Goal: Obtain resource: Obtain resource

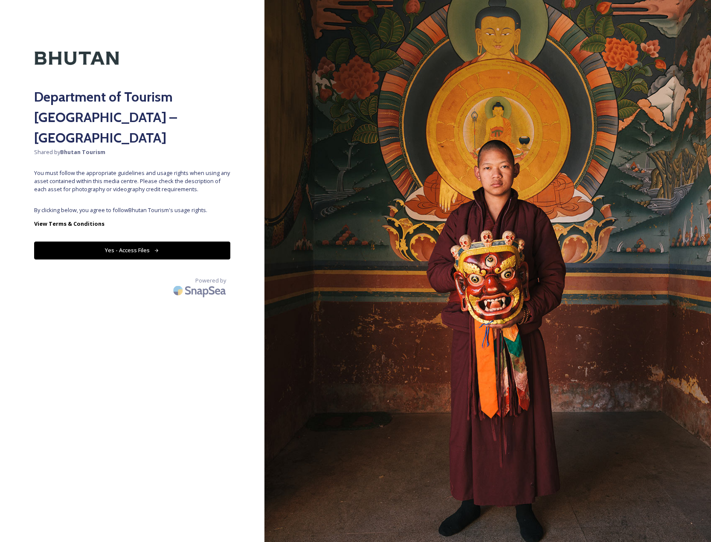
click at [157, 248] on icon at bounding box center [157, 251] width 6 height 6
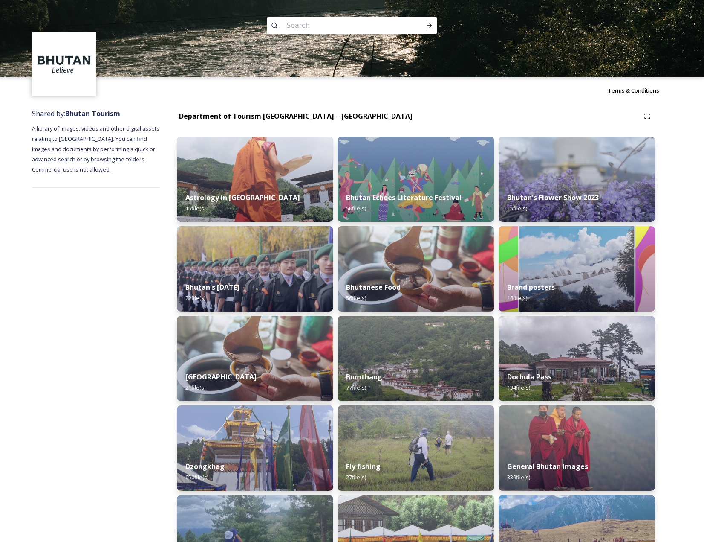
click at [301, 29] on input at bounding box center [340, 25] width 117 height 19
type input "ara"
click at [428, 28] on icon at bounding box center [429, 25] width 7 height 7
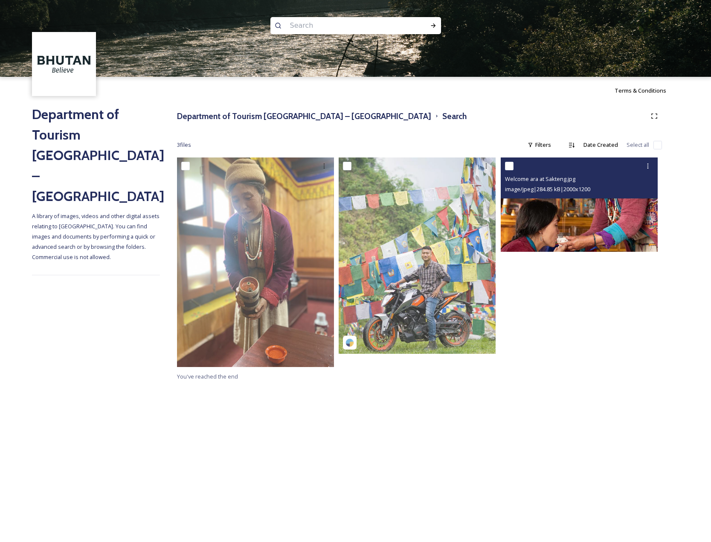
click at [588, 223] on img at bounding box center [579, 204] width 157 height 94
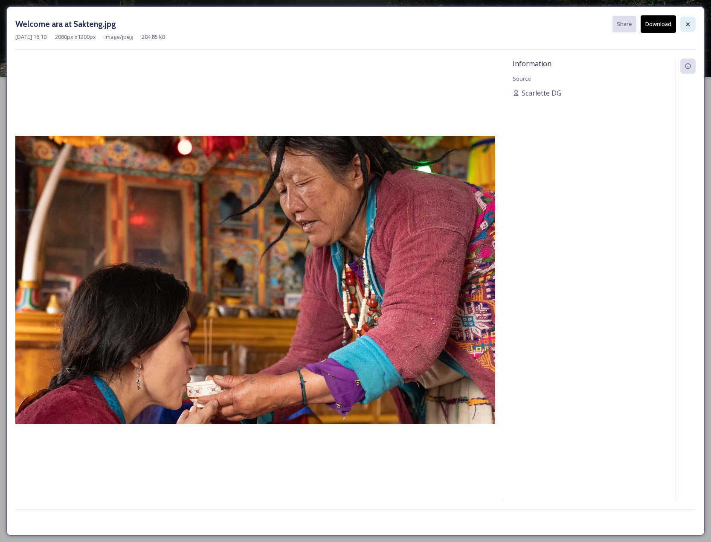
click at [686, 29] on div at bounding box center [687, 24] width 15 height 15
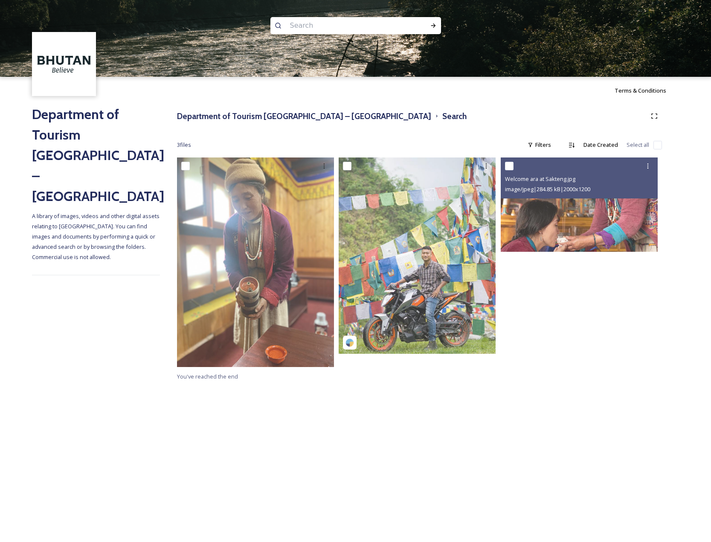
click at [309, 27] on input at bounding box center [344, 25] width 117 height 19
click at [435, 27] on icon at bounding box center [433, 25] width 7 height 7
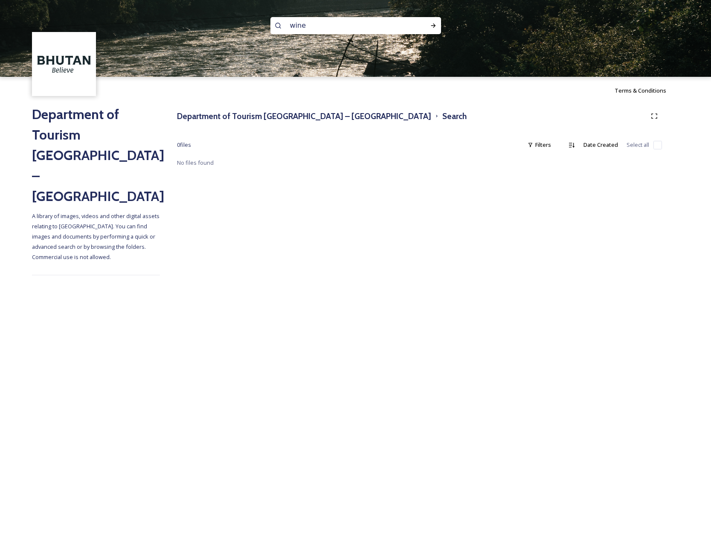
click at [326, 21] on input "wine" at bounding box center [344, 25] width 117 height 19
paste input "Thimphu"
type input "Thimphu"
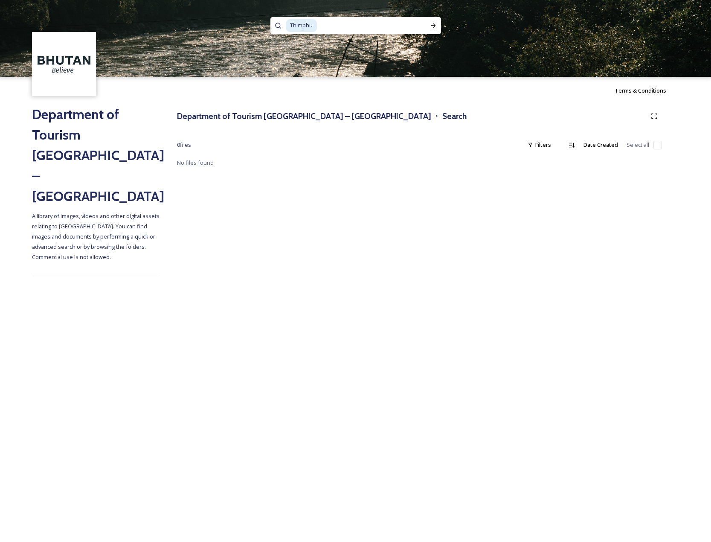
drag, startPoint x: 247, startPoint y: 272, endPoint x: 260, endPoint y: 247, distance: 27.7
click at [249, 273] on div "Thimphu Terms & Conditions Department of Tourism [GEOGRAPHIC_DATA] – Brand Cent…" at bounding box center [355, 271] width 711 height 542
click at [333, 20] on input at bounding box center [368, 25] width 101 height 19
click at [431, 23] on icon at bounding box center [433, 25] width 7 height 7
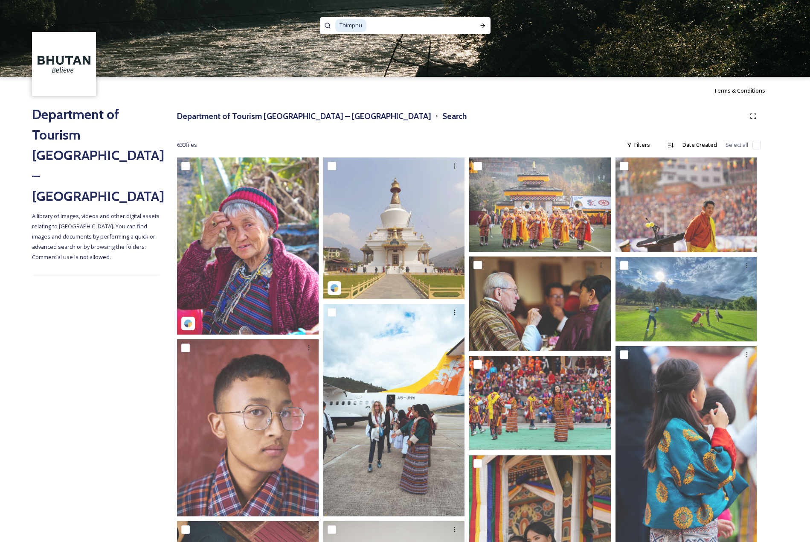
click at [81, 57] on img at bounding box center [64, 64] width 62 height 62
click at [223, 117] on h3 "Department of Tourism [GEOGRAPHIC_DATA] – [GEOGRAPHIC_DATA]" at bounding box center [304, 116] width 254 height 12
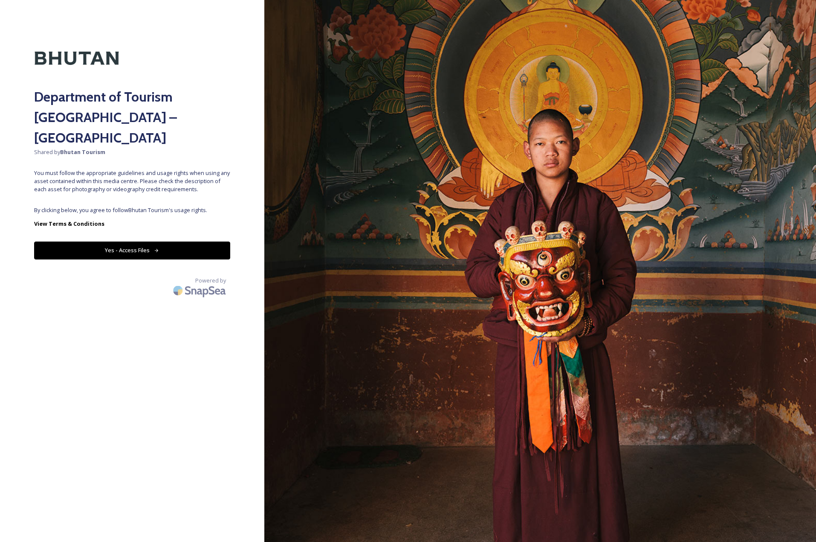
click at [138, 241] on button "Yes - Access Files" at bounding box center [132, 249] width 196 height 17
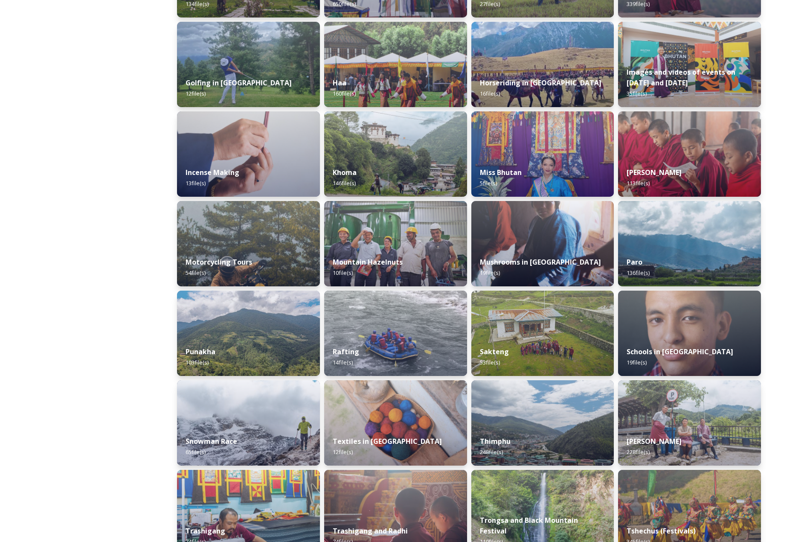
scroll to position [384, 0]
click at [523, 429] on div "Thimphu 248 file(s)" at bounding box center [542, 446] width 145 height 39
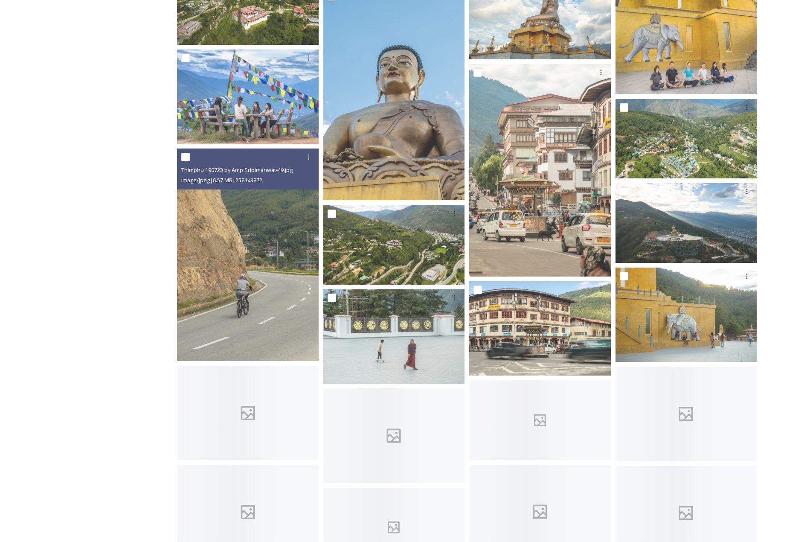
scroll to position [3497, 0]
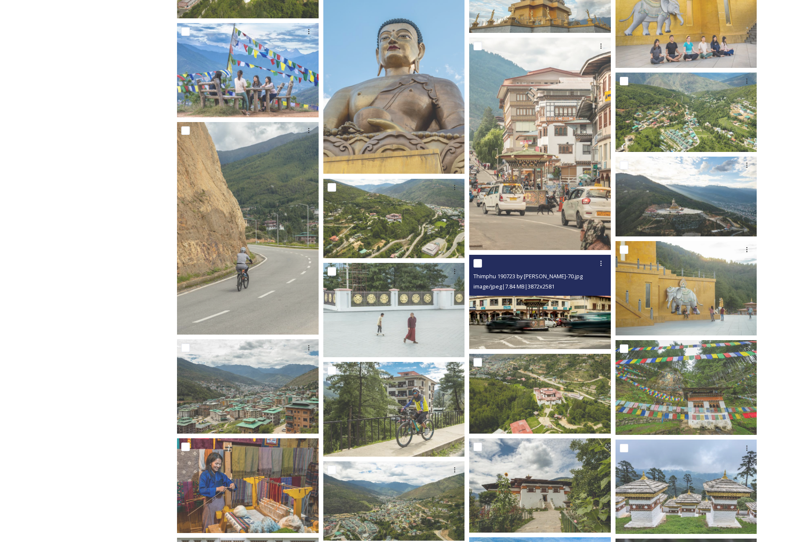
click at [549, 296] on img at bounding box center [540, 302] width 142 height 94
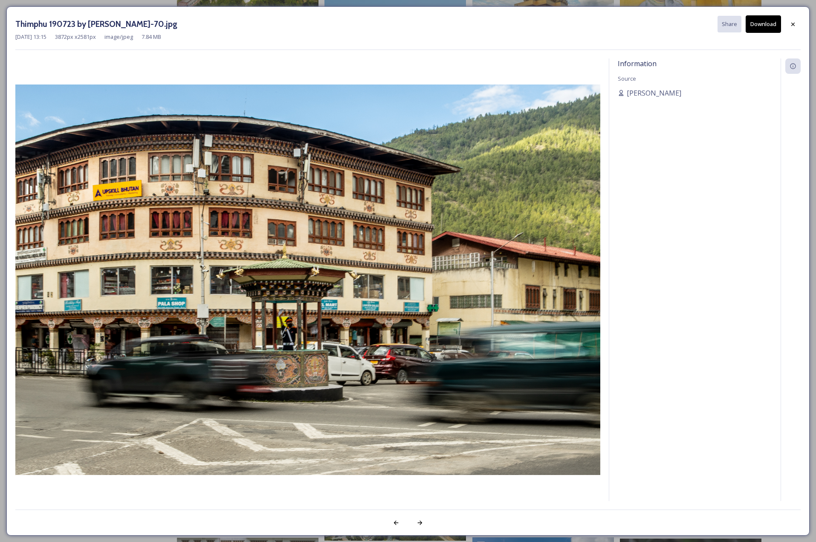
click at [479, 25] on div "Thimphu 190723 by [PERSON_NAME]-70.jpg Share Download" at bounding box center [408, 23] width 786 height 17
click at [710, 24] on icon at bounding box center [793, 24] width 7 height 7
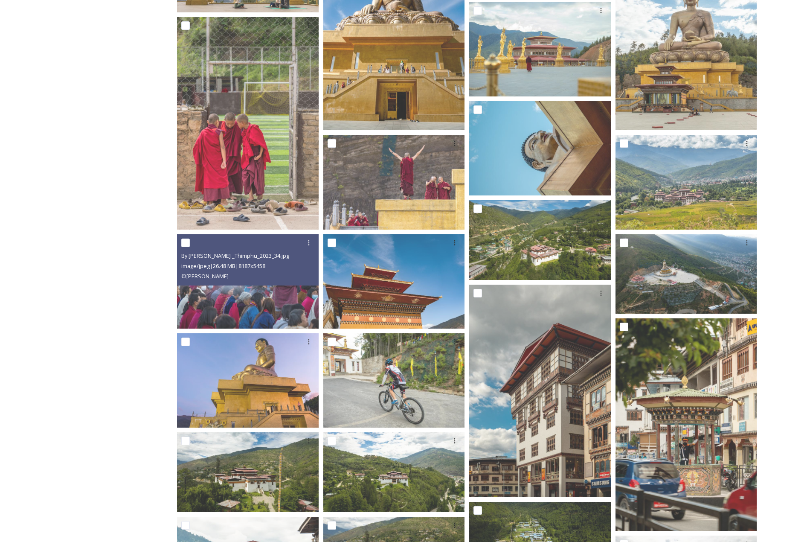
scroll to position [56, 0]
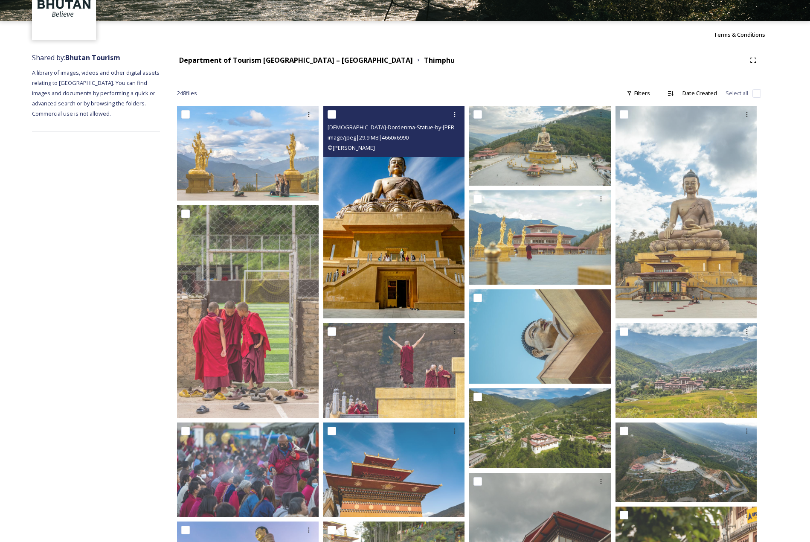
click at [381, 199] on img at bounding box center [394, 212] width 142 height 212
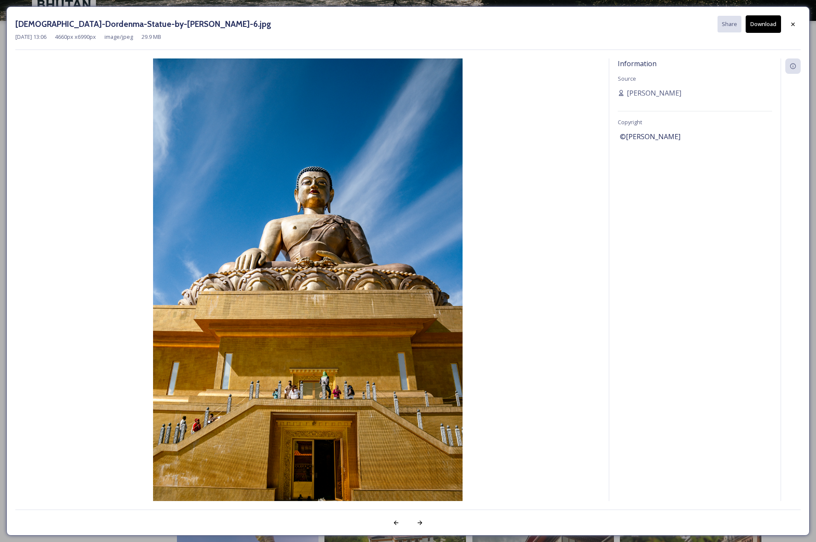
drag, startPoint x: 791, startPoint y: 25, endPoint x: 707, endPoint y: 174, distance: 171.9
click at [710, 25] on icon at bounding box center [793, 24] width 7 height 7
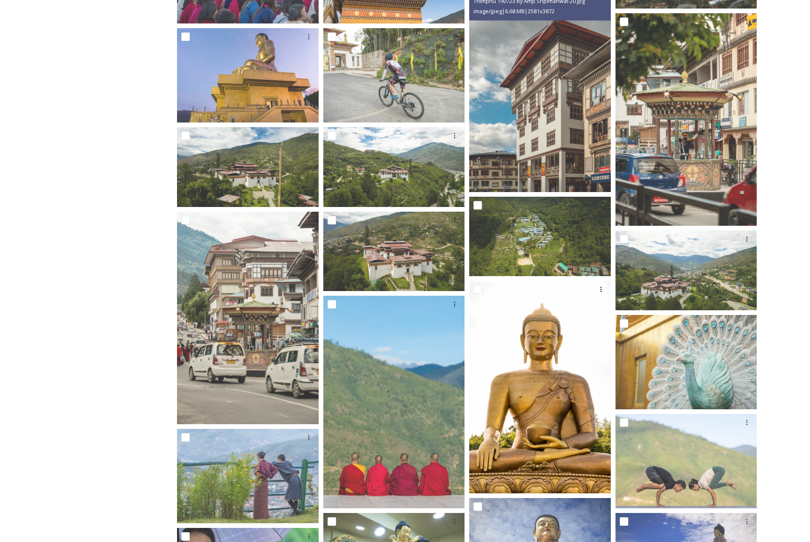
scroll to position [568, 0]
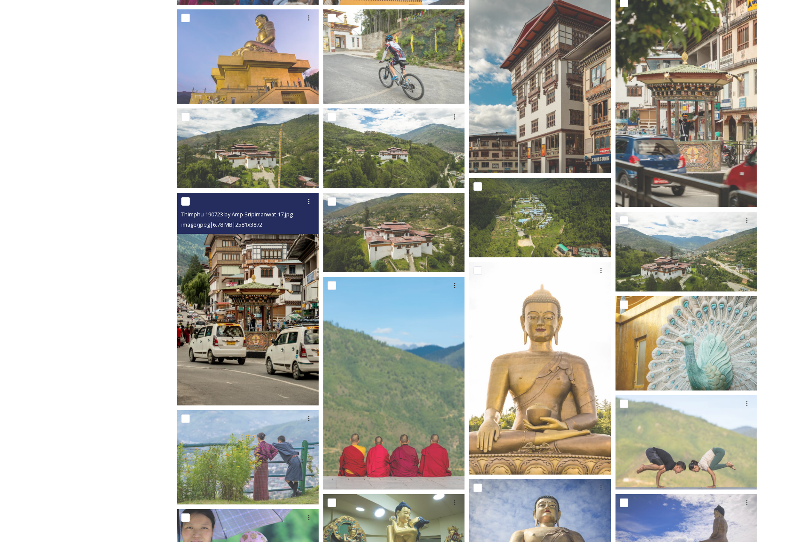
click at [242, 287] on img at bounding box center [248, 299] width 142 height 212
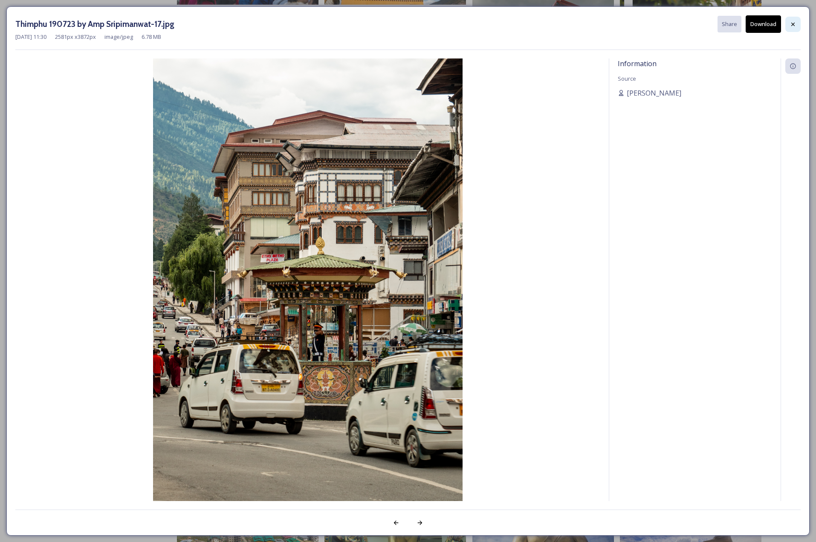
click at [710, 20] on div at bounding box center [793, 24] width 15 height 15
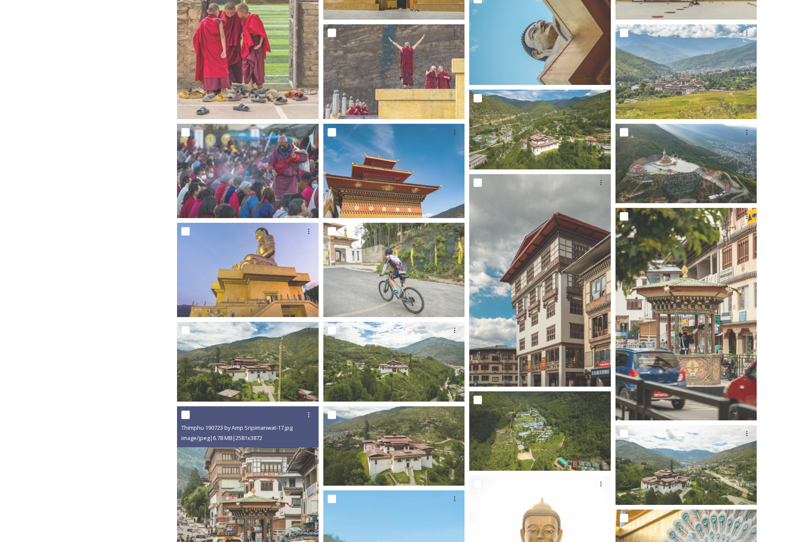
scroll to position [0, 0]
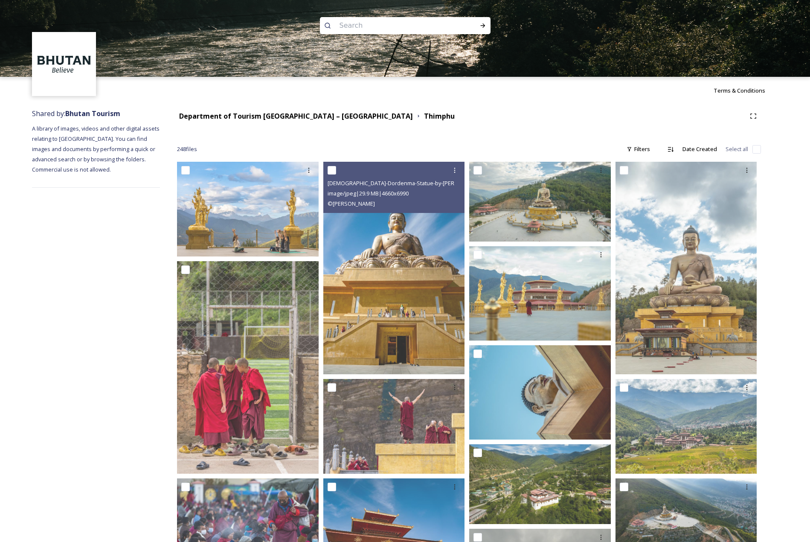
click at [411, 14] on img at bounding box center [405, 38] width 810 height 77
click at [406, 22] on input at bounding box center [393, 25] width 117 height 19
paste input "Dochula Pass"
type input "Dochula Pass"
click at [481, 30] on div "Run Search" at bounding box center [482, 25] width 15 height 15
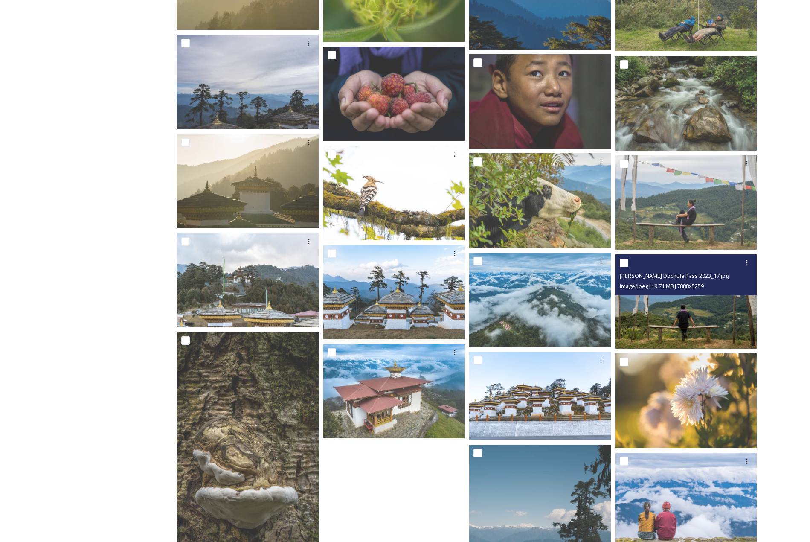
scroll to position [1718, 0]
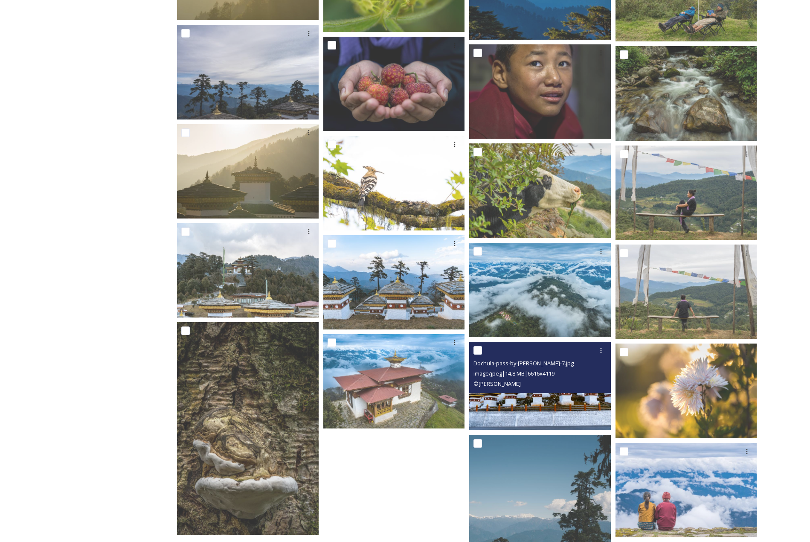
click at [534, 381] on div "© [PERSON_NAME]" at bounding box center [540, 383] width 135 height 10
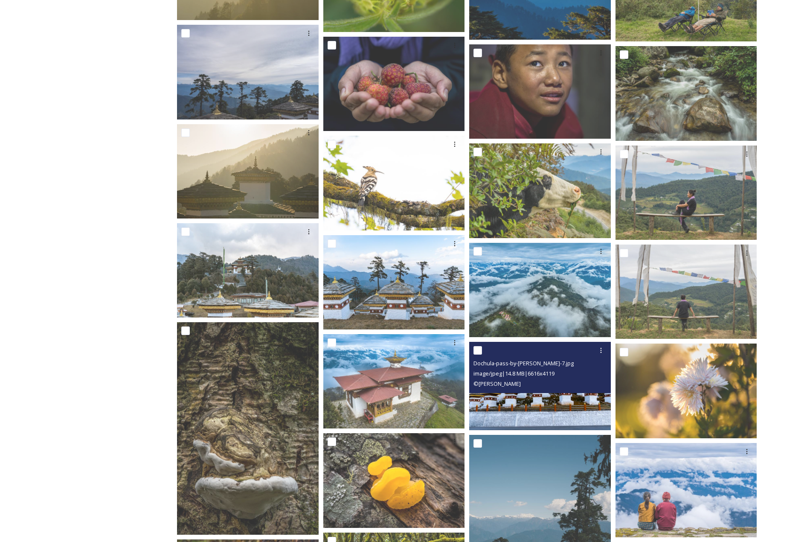
click at [528, 399] on img at bounding box center [540, 386] width 142 height 88
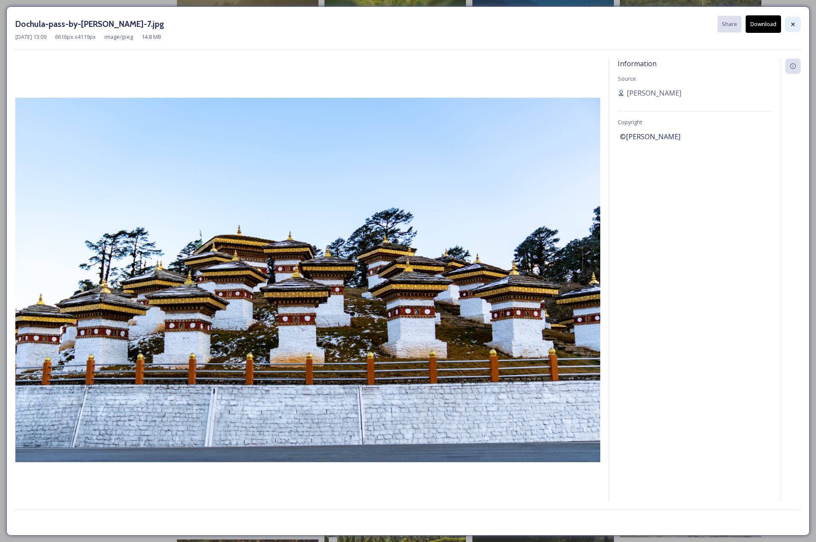
click at [710, 26] on icon at bounding box center [793, 24] width 7 height 7
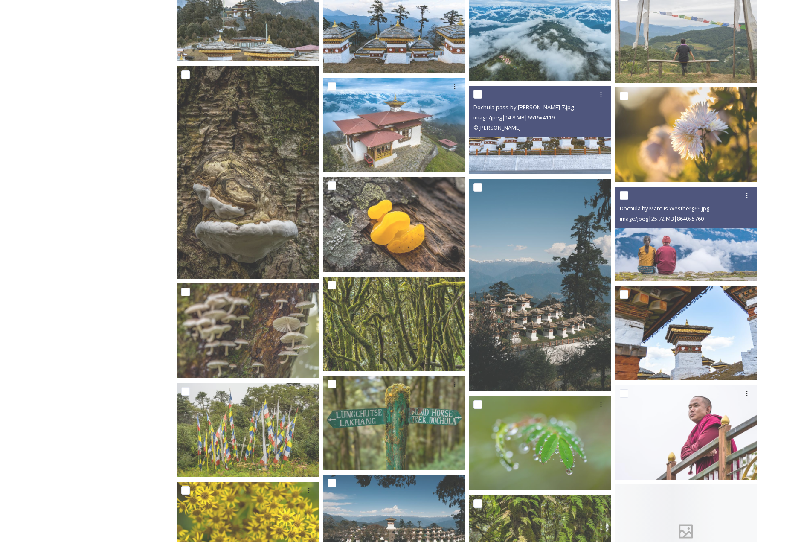
scroll to position [2016, 0]
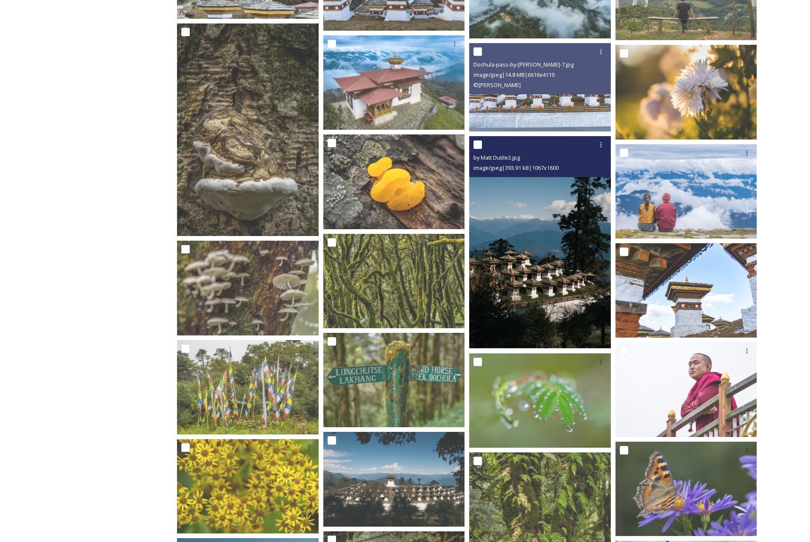
click at [573, 245] on img at bounding box center [540, 242] width 142 height 212
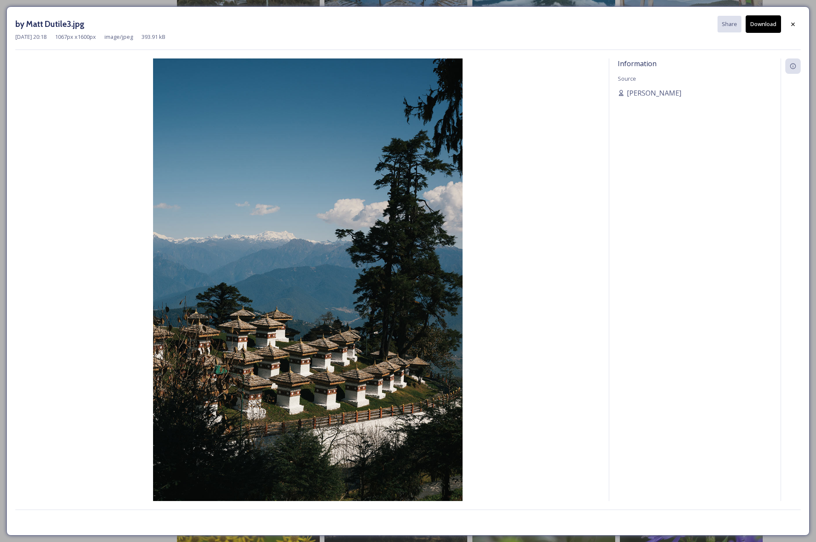
click at [710, 23] on icon at bounding box center [792, 23] width 3 height 3
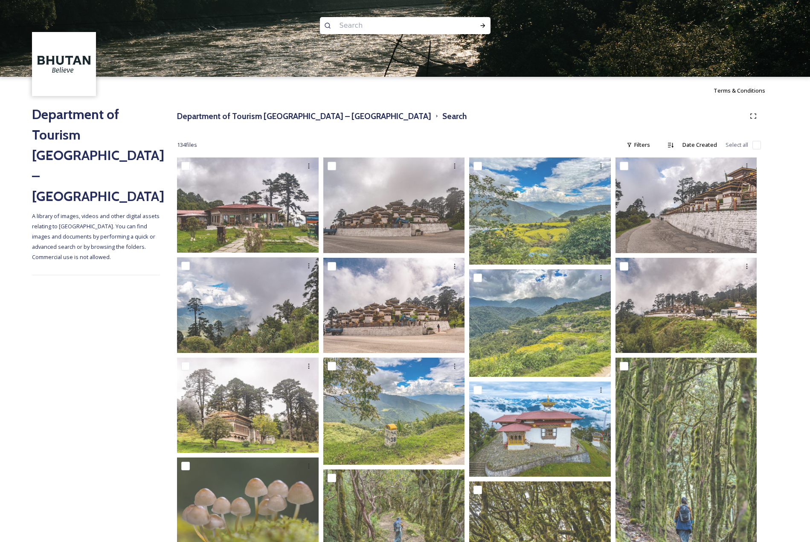
click at [366, 26] on input at bounding box center [393, 25] width 117 height 19
paste input "Punakha Suspension Bridge"
click at [484, 22] on icon at bounding box center [482, 25] width 7 height 7
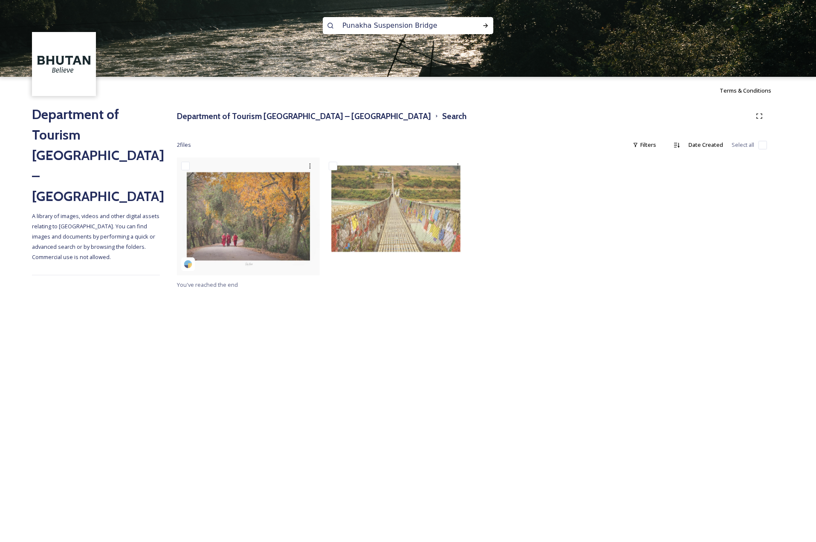
click at [410, 31] on input "Punakha Suspension Bridge" at bounding box center [396, 25] width 117 height 19
drag, startPoint x: 408, startPoint y: 26, endPoint x: 369, endPoint y: 25, distance: 38.8
click at [369, 25] on input "Punakha Suspension Bridge" at bounding box center [396, 25] width 117 height 19
type input "[GEOGRAPHIC_DATA]"
click at [484, 30] on div "Run Search" at bounding box center [485, 25] width 15 height 15
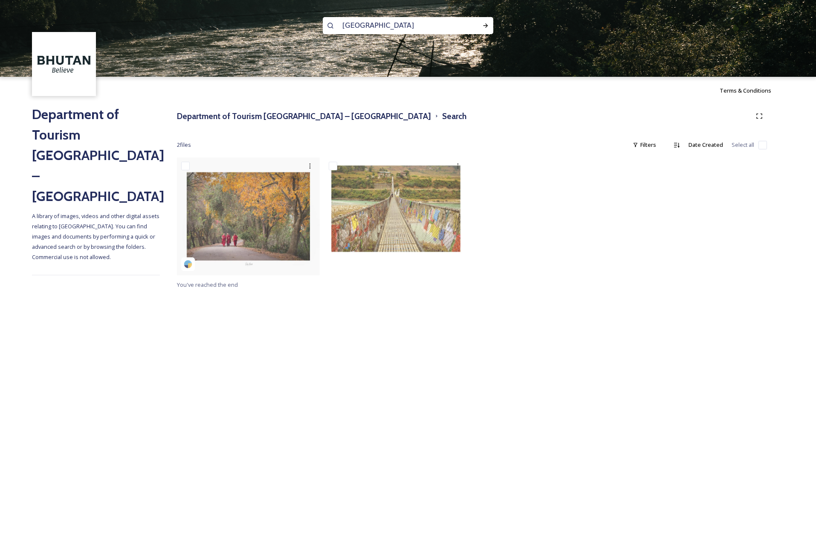
click at [83, 68] on img at bounding box center [64, 64] width 62 height 62
click at [204, 115] on h3 "Department of Tourism [GEOGRAPHIC_DATA] – [GEOGRAPHIC_DATA]" at bounding box center [304, 116] width 254 height 12
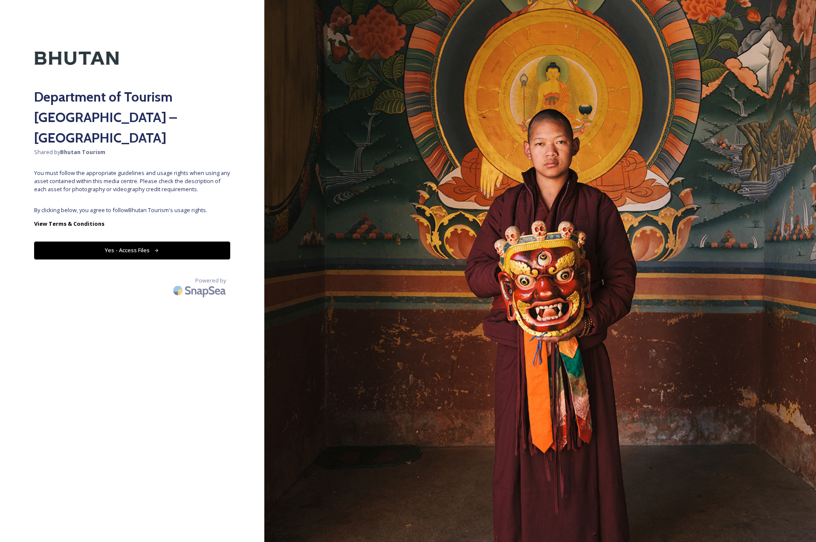
click at [176, 241] on button "Yes - Access Files" at bounding box center [132, 249] width 196 height 17
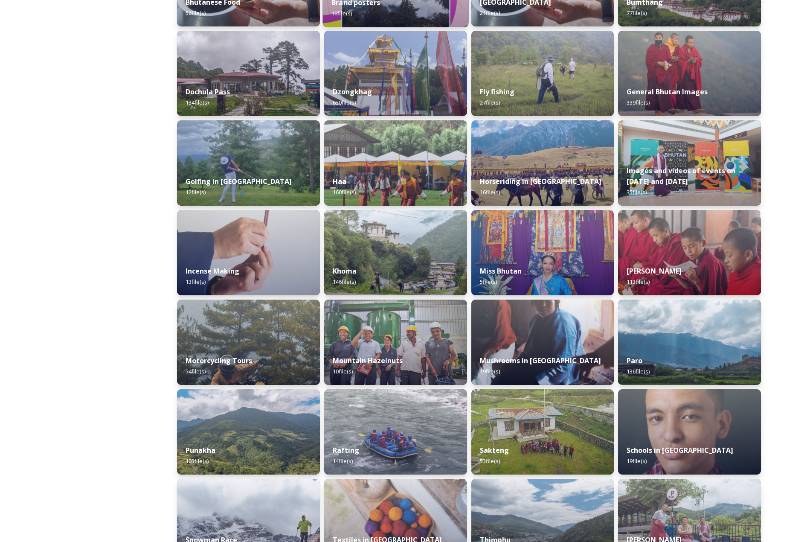
scroll to position [299, 0]
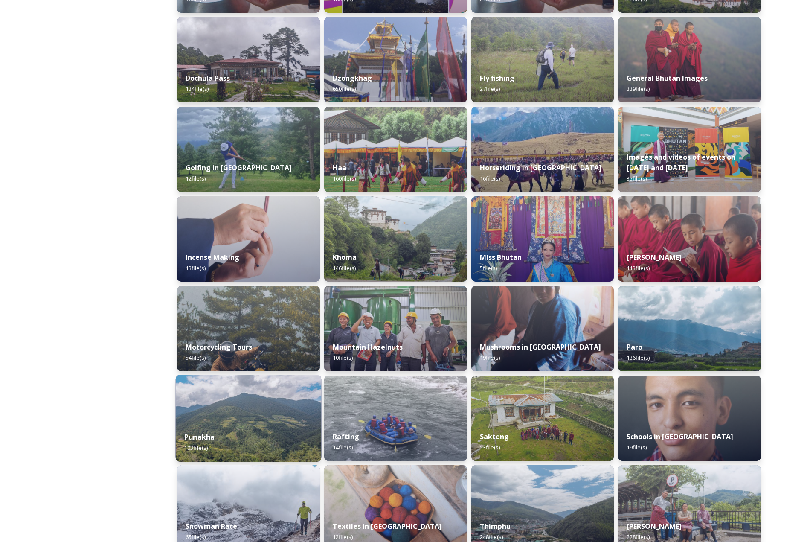
click at [251, 430] on div "Punakha 103 file(s)" at bounding box center [248, 442] width 145 height 39
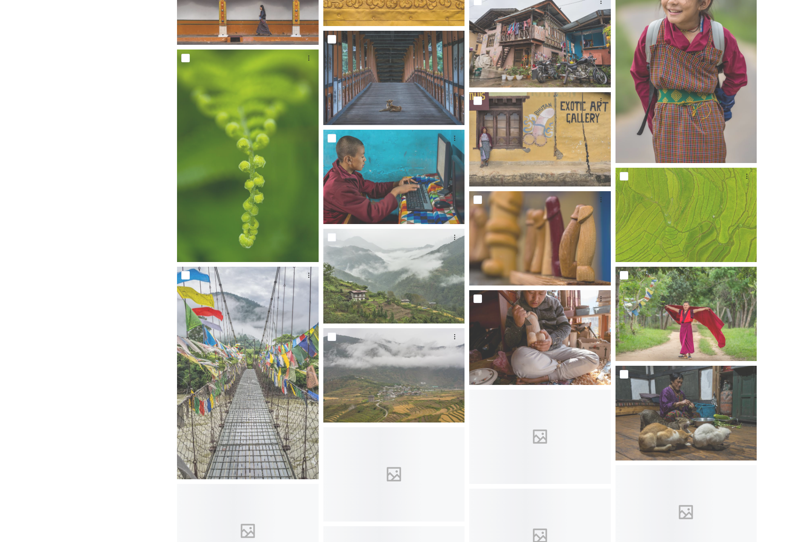
scroll to position [1368, 0]
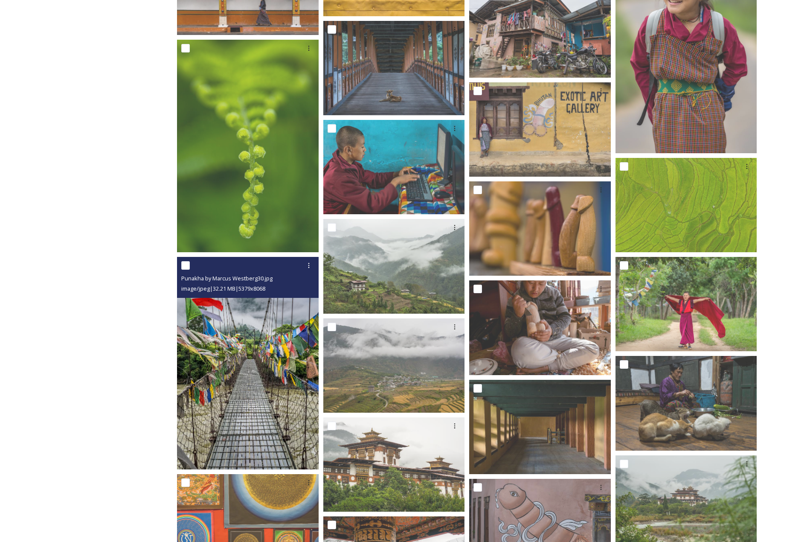
click at [220, 440] on img at bounding box center [248, 363] width 142 height 212
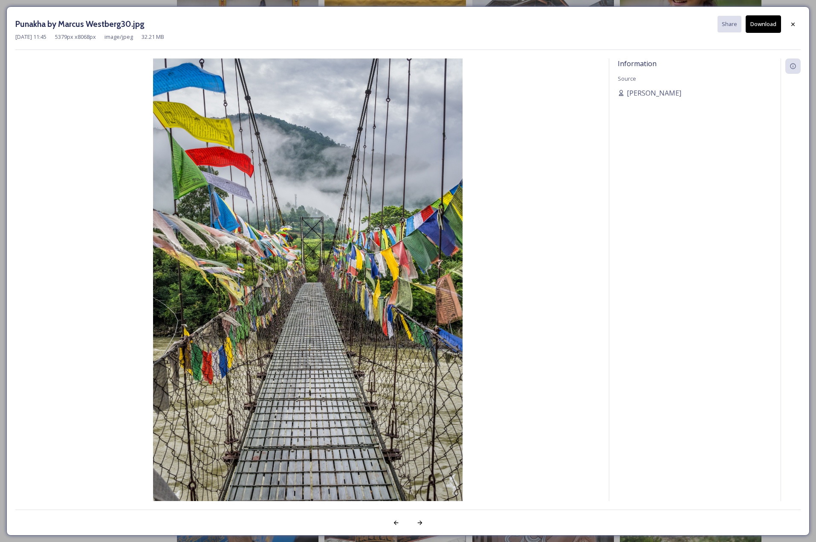
drag, startPoint x: 792, startPoint y: 21, endPoint x: 742, endPoint y: 0, distance: 54.9
click at [710, 21] on icon at bounding box center [793, 24] width 7 height 7
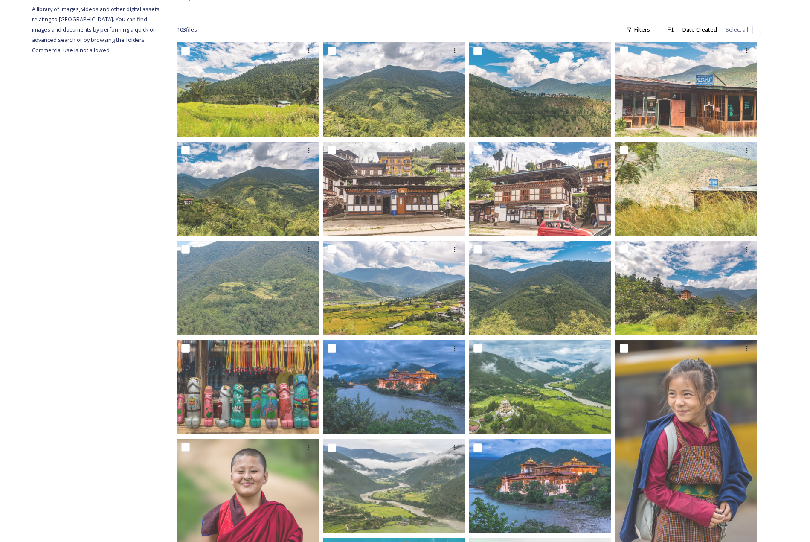
scroll to position [0, 0]
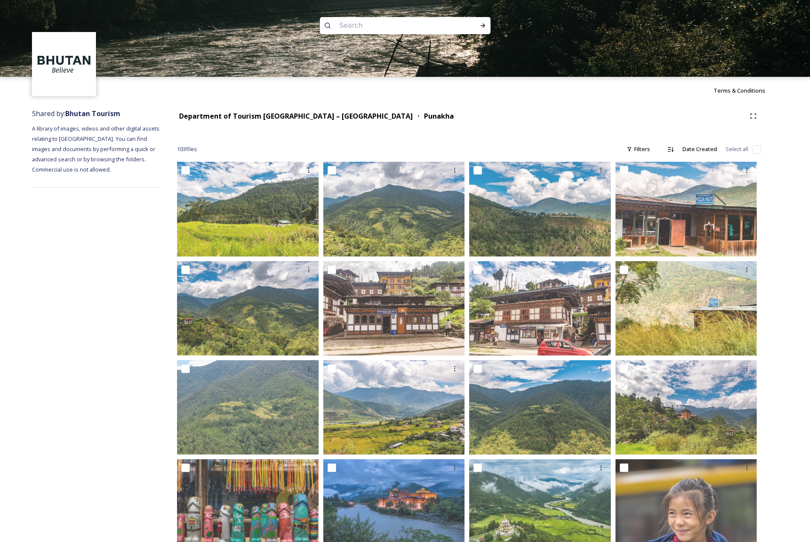
click at [349, 22] on input at bounding box center [393, 25] width 117 height 19
paste input "archery,"
type input "archery"
click at [483, 25] on icon at bounding box center [482, 25] width 7 height 7
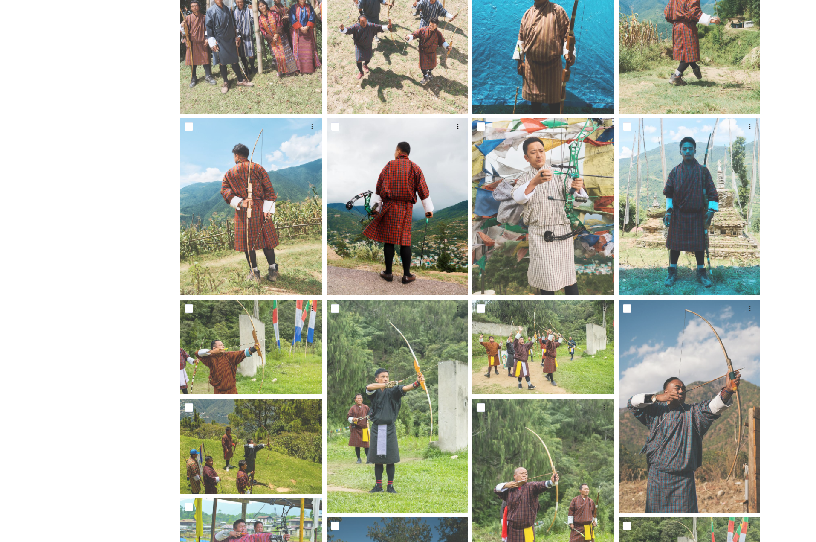
scroll to position [438, 0]
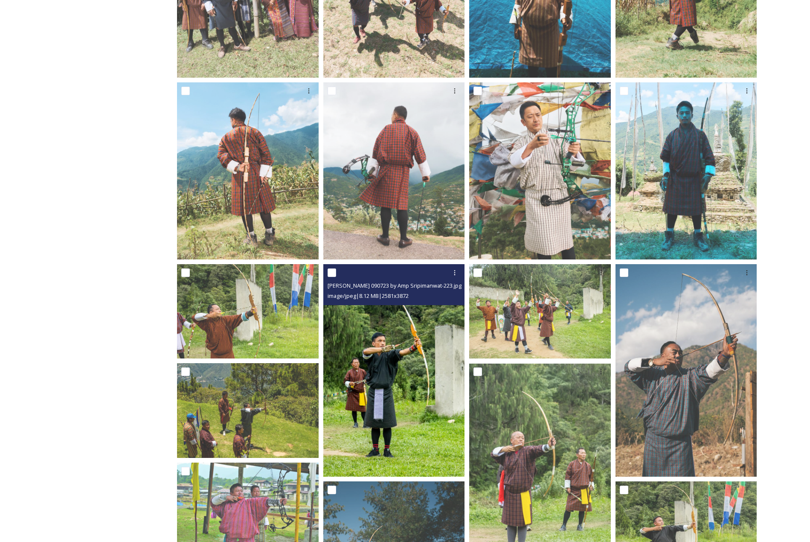
click at [402, 329] on img at bounding box center [394, 370] width 142 height 212
